Goal: Information Seeking & Learning: Learn about a topic

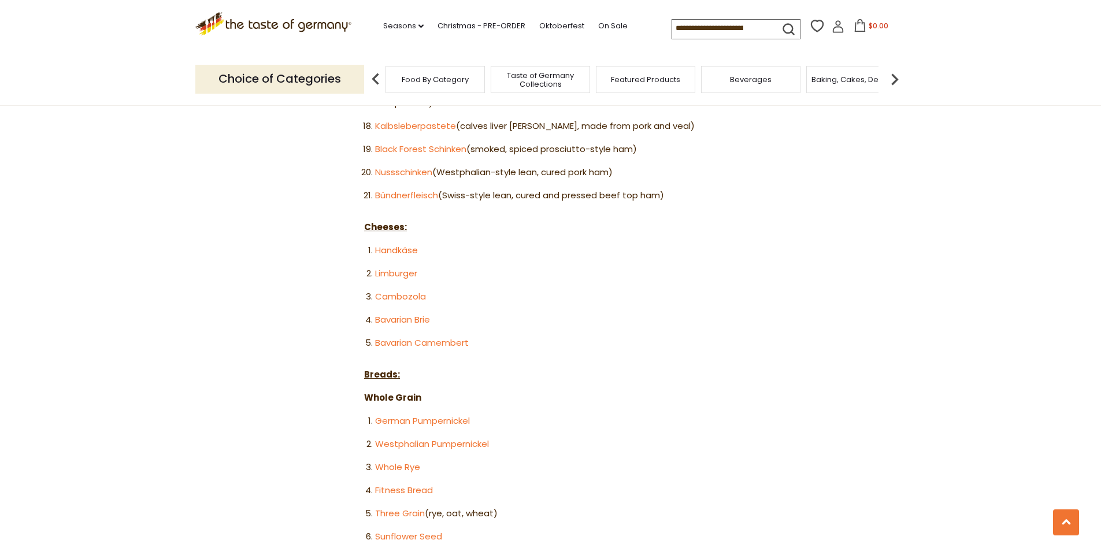
scroll to position [1156, 0]
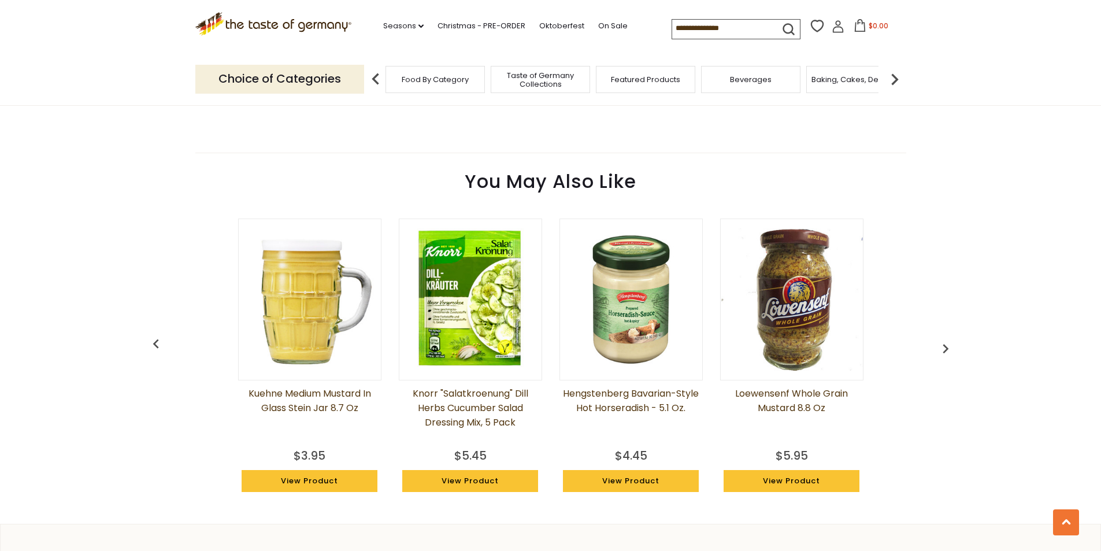
scroll to position [1098, 0]
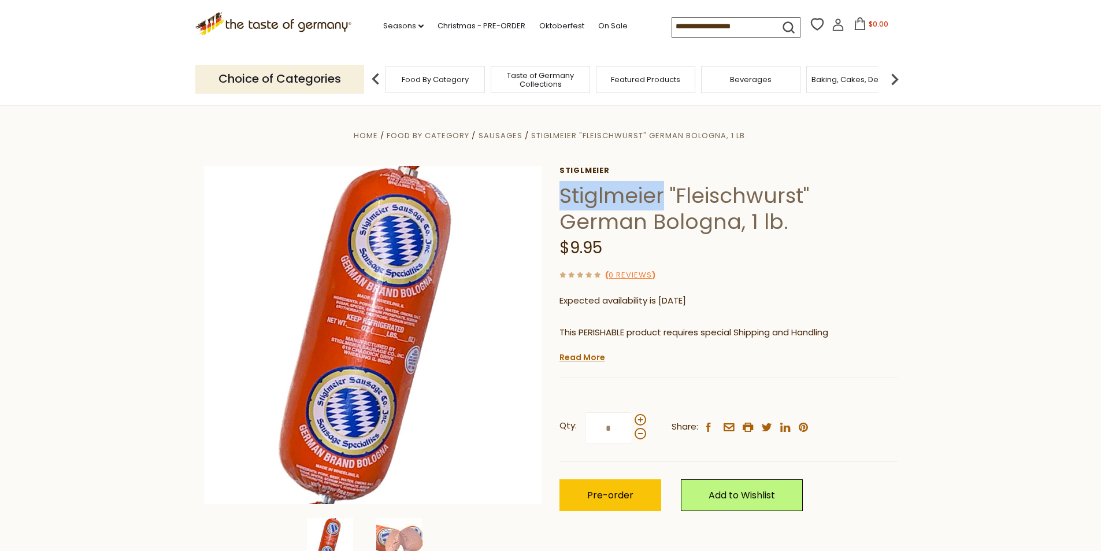
drag, startPoint x: 660, startPoint y: 194, endPoint x: 560, endPoint y: 191, distance: 100.0
click at [560, 191] on h1 "Stiglmeier "Fleischwurst" German Bologna, 1 lb." at bounding box center [728, 209] width 338 height 52
copy h1 "Stiglmeier"
